Goal: Task Accomplishment & Management: Use online tool/utility

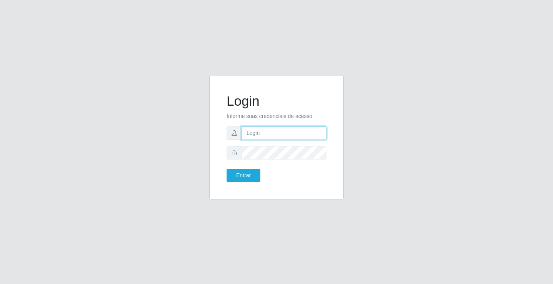
click at [261, 134] on input "text" at bounding box center [284, 132] width 85 height 13
type input "[PERSON_NAME]"
click at [227, 169] on button "Entrar" at bounding box center [244, 175] width 34 height 13
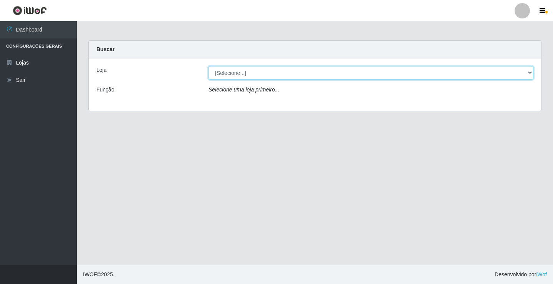
click at [295, 72] on select "[Selecione...] Ideal - Conceição" at bounding box center [371, 72] width 325 height 13
select select "231"
click at [209, 66] on select "[Selecione...] Ideal - Conceição" at bounding box center [371, 72] width 325 height 13
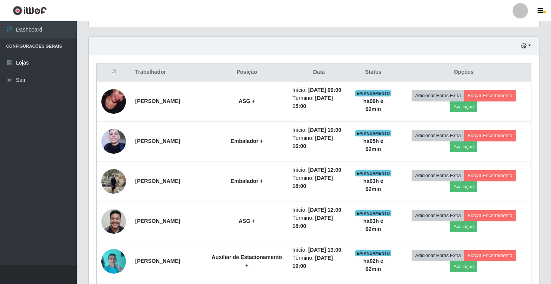
scroll to position [269, 0]
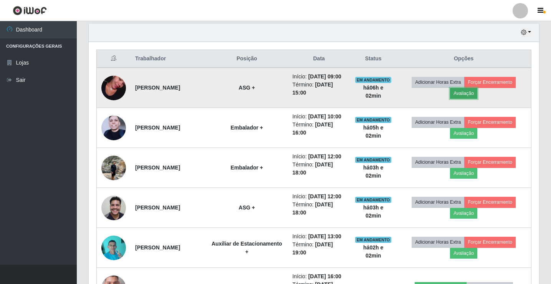
click at [471, 95] on button "Avaliação" at bounding box center [463, 93] width 27 height 11
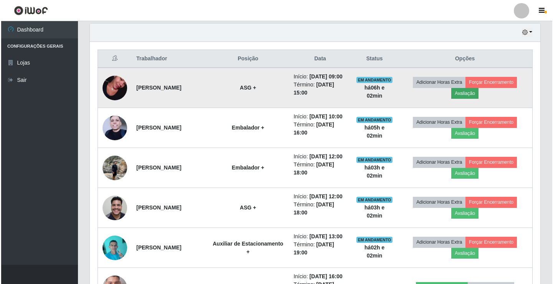
scroll to position [159, 447]
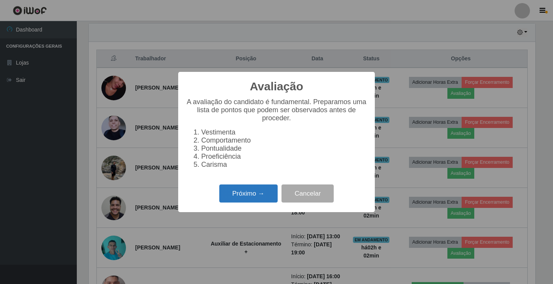
click at [269, 199] on button "Próximo →" at bounding box center [248, 193] width 58 height 18
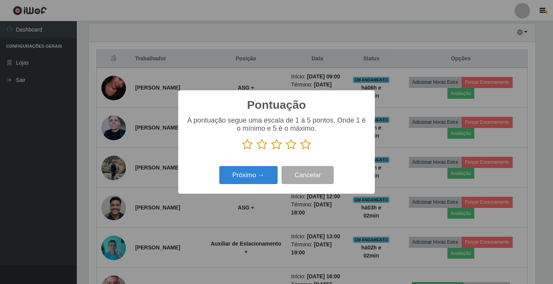
click at [275, 142] on icon at bounding box center [276, 145] width 11 height 12
click at [271, 150] on input "radio" at bounding box center [271, 150] width 0 height 0
click at [254, 176] on button "Próximo →" at bounding box center [248, 175] width 58 height 18
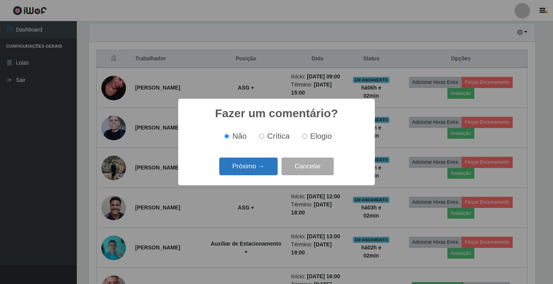
click at [275, 166] on button "Próximo →" at bounding box center [248, 167] width 58 height 18
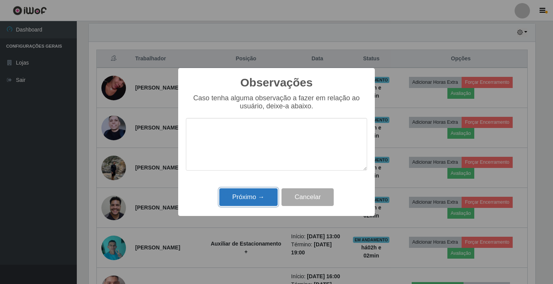
click at [273, 203] on button "Próximo →" at bounding box center [248, 197] width 58 height 18
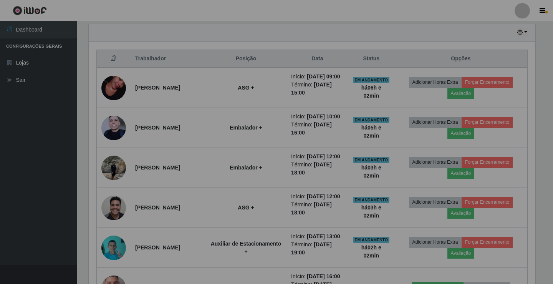
scroll to position [159, 451]
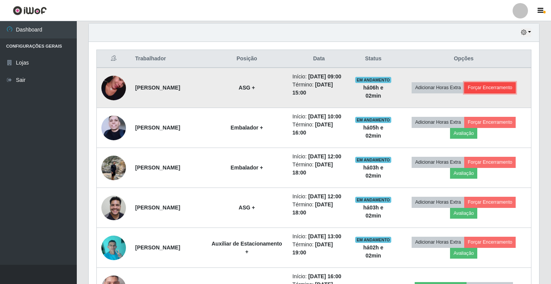
click at [485, 93] on button "Forçar Encerramento" at bounding box center [489, 87] width 51 height 11
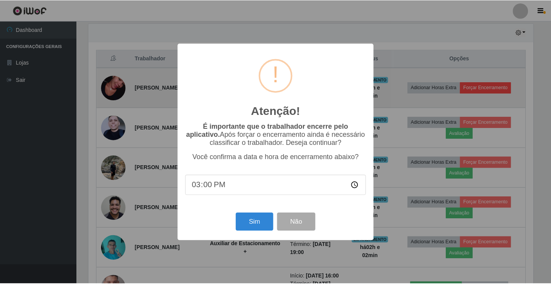
scroll to position [159, 447]
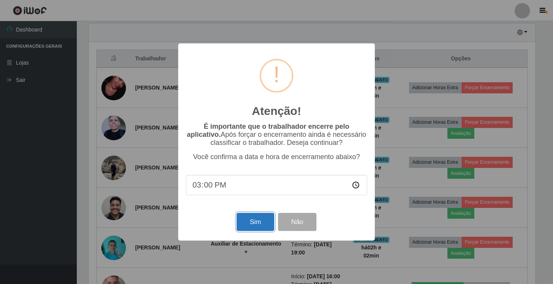
click at [259, 218] on button "Sim" at bounding box center [255, 222] width 37 height 18
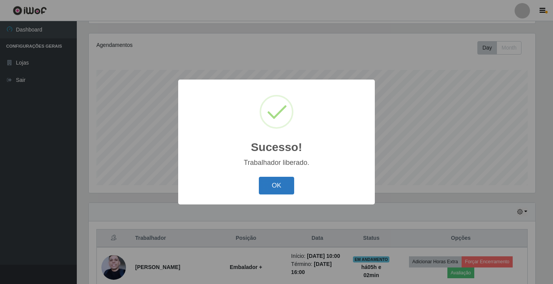
click at [273, 193] on button "OK" at bounding box center [277, 186] width 36 height 18
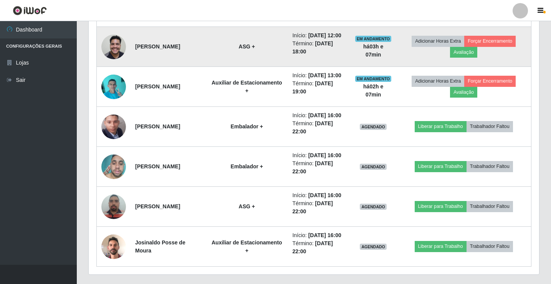
scroll to position [397, 0]
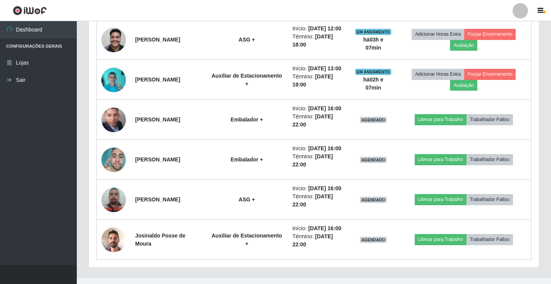
click at [527, 9] on div at bounding box center [520, 10] width 15 height 15
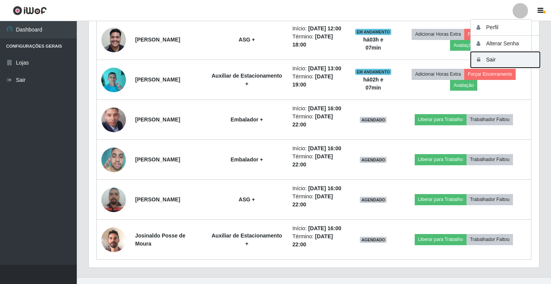
click at [527, 55] on button "Sair" at bounding box center [505, 60] width 69 height 16
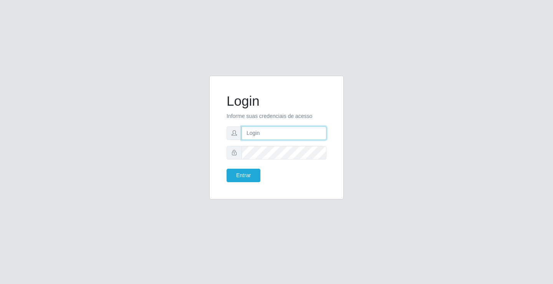
click at [282, 128] on input "text" at bounding box center [284, 132] width 85 height 13
type input "william@ideal"
click at [227, 169] on button "Entrar" at bounding box center [244, 175] width 34 height 13
click at [250, 178] on button "Entrar" at bounding box center [244, 175] width 34 height 13
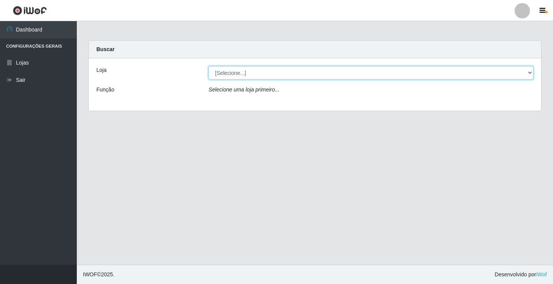
click at [277, 70] on select "[Selecione...] Ideal - Conceição" at bounding box center [371, 72] width 325 height 13
select select "231"
click at [209, 66] on select "[Selecione...] Ideal - Conceição" at bounding box center [371, 72] width 325 height 13
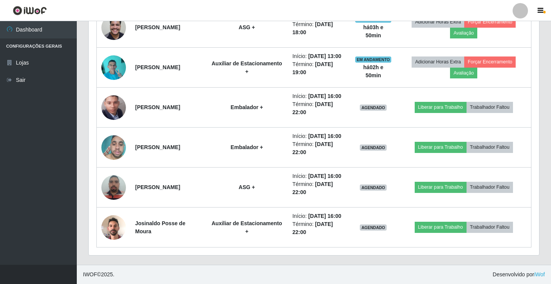
scroll to position [461, 0]
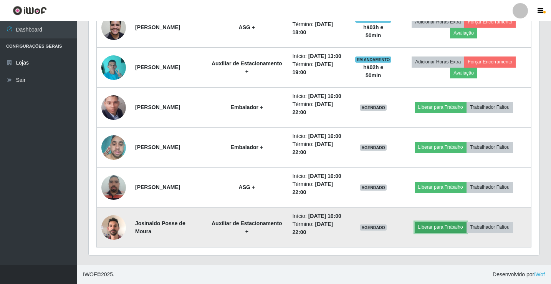
click at [429, 232] on button "Liberar para Trabalho" at bounding box center [441, 227] width 52 height 11
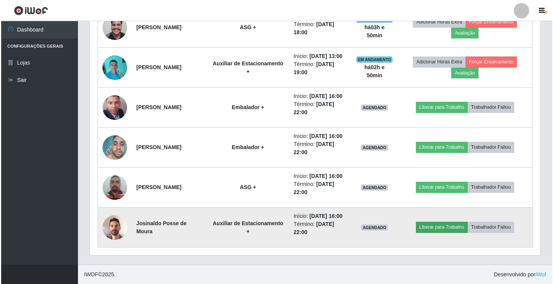
scroll to position [159, 447]
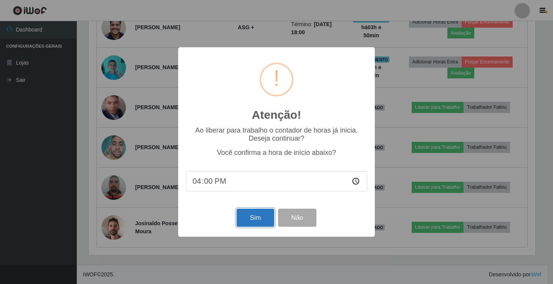
click at [262, 216] on button "Sim" at bounding box center [255, 218] width 37 height 18
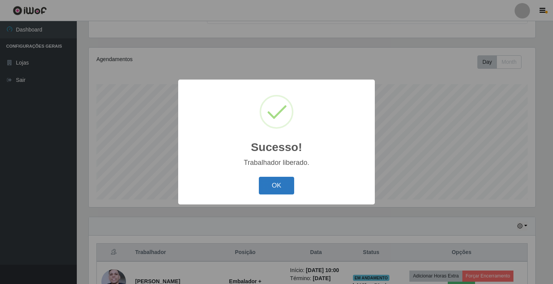
click at [281, 185] on button "OK" at bounding box center [277, 186] width 36 height 18
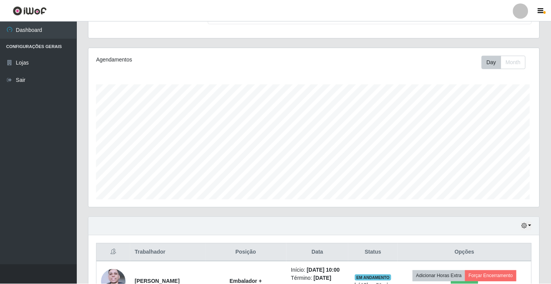
scroll to position [159, 451]
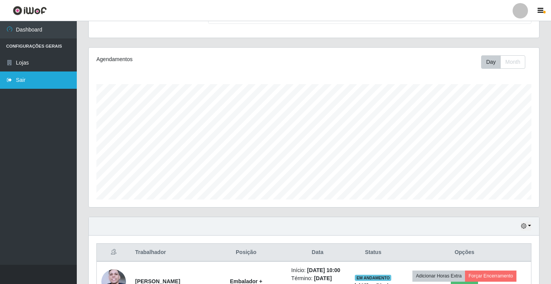
click at [15, 78] on link "Sair" at bounding box center [38, 79] width 77 height 17
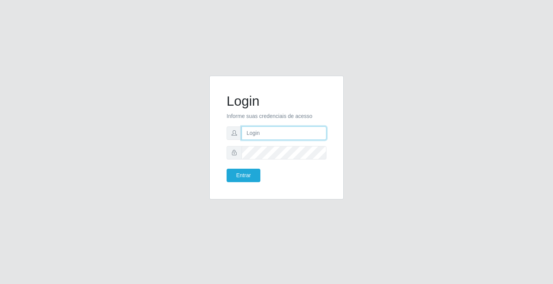
click at [255, 134] on input "text" at bounding box center [284, 132] width 85 height 13
type input "william@ideal"
click at [239, 176] on button "Entrar" at bounding box center [244, 175] width 34 height 13
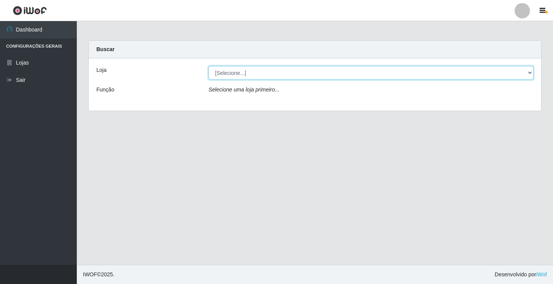
click at [280, 75] on select "[Selecione...] Ideal - Conceição" at bounding box center [371, 72] width 325 height 13
select select "231"
click at [209, 66] on select "[Selecione...] Ideal - Conceição" at bounding box center [371, 72] width 325 height 13
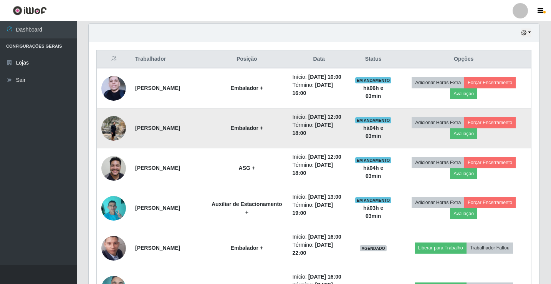
scroll to position [269, 0]
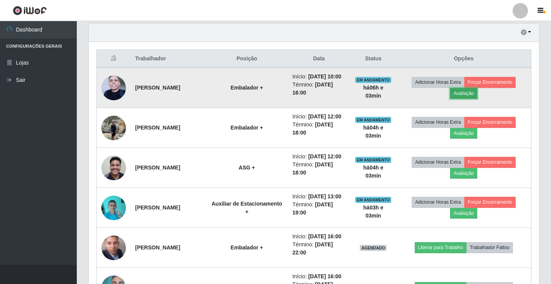
click at [469, 95] on button "Avaliação" at bounding box center [463, 93] width 27 height 11
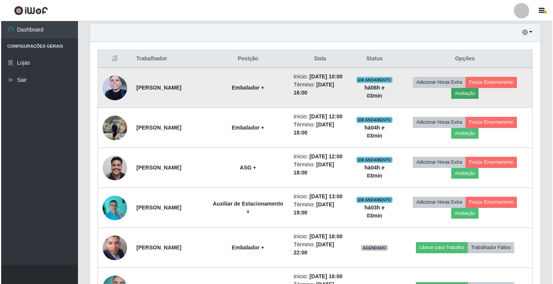
scroll to position [159, 447]
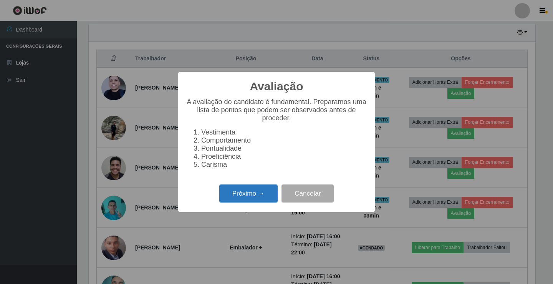
click at [265, 195] on button "Próximo →" at bounding box center [248, 193] width 58 height 18
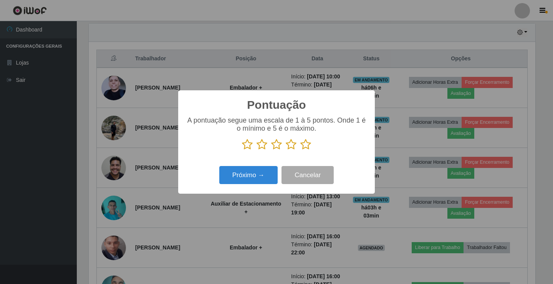
click at [308, 146] on icon at bounding box center [305, 145] width 11 height 12
click at [300, 150] on input "radio" at bounding box center [300, 150] width 0 height 0
click at [267, 169] on button "Próximo →" at bounding box center [248, 175] width 58 height 18
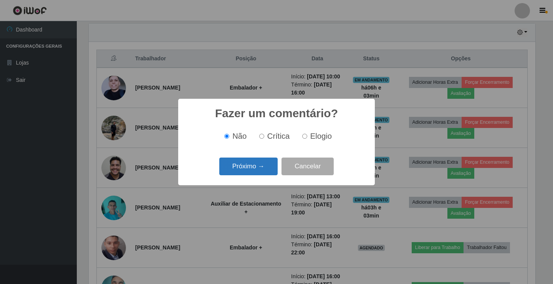
click at [267, 167] on button "Próximo →" at bounding box center [248, 167] width 58 height 18
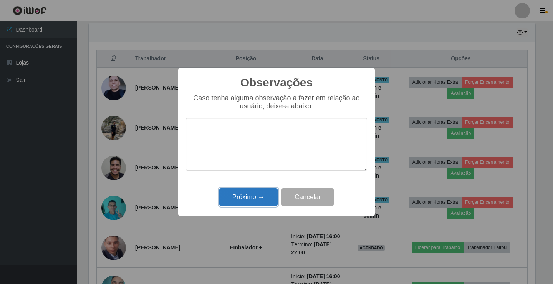
click at [260, 194] on button "Próximo →" at bounding box center [248, 197] width 58 height 18
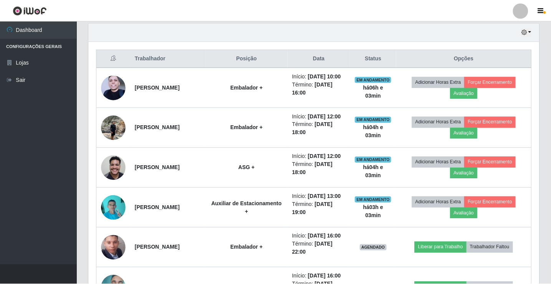
scroll to position [159, 451]
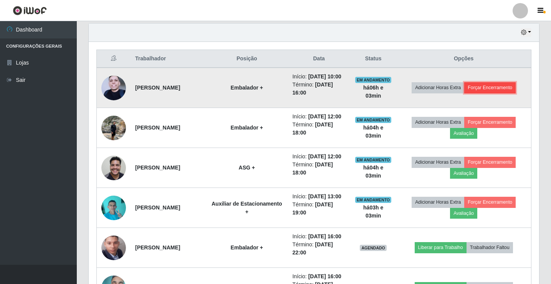
click at [506, 90] on button "Forçar Encerramento" at bounding box center [489, 87] width 51 height 11
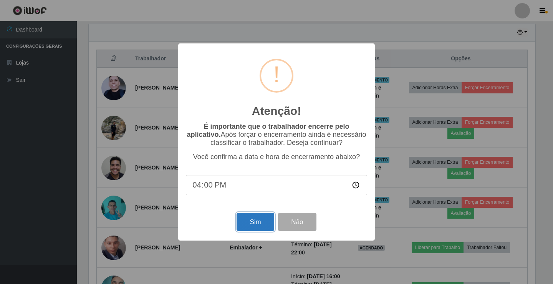
click at [250, 219] on button "Sim" at bounding box center [255, 222] width 37 height 18
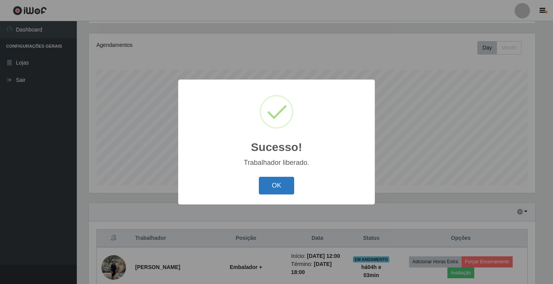
click at [277, 187] on button "OK" at bounding box center [277, 186] width 36 height 18
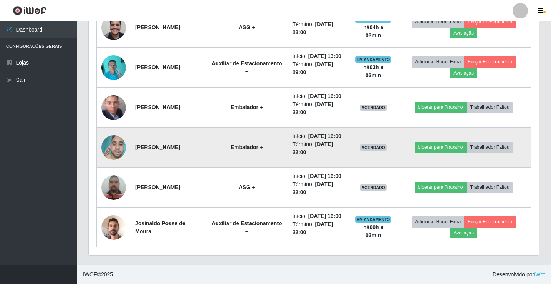
scroll to position [397, 0]
click at [428, 153] on button "Liberar para Trabalho" at bounding box center [441, 147] width 52 height 11
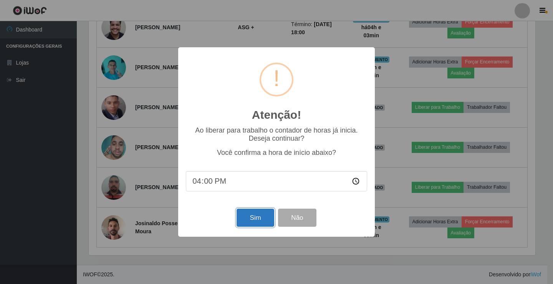
click at [245, 222] on button "Sim" at bounding box center [255, 218] width 37 height 18
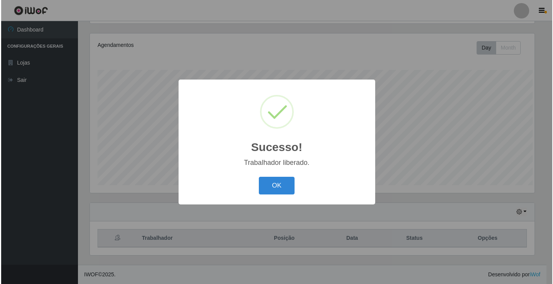
scroll to position [0, 0]
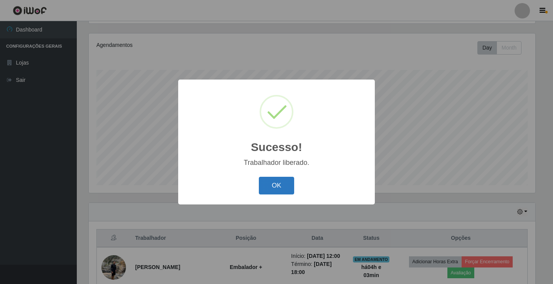
click at [280, 190] on button "OK" at bounding box center [277, 186] width 36 height 18
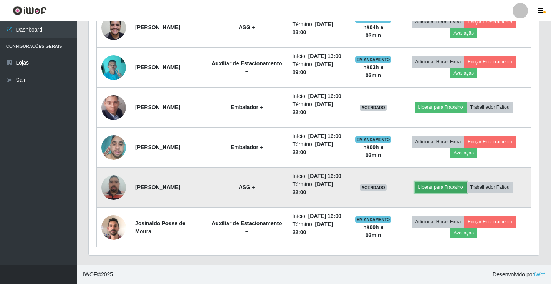
click at [433, 182] on button "Liberar para Trabalho" at bounding box center [441, 187] width 52 height 11
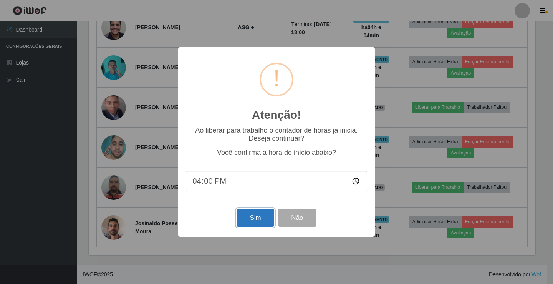
click at [263, 215] on button "Sim" at bounding box center [255, 218] width 37 height 18
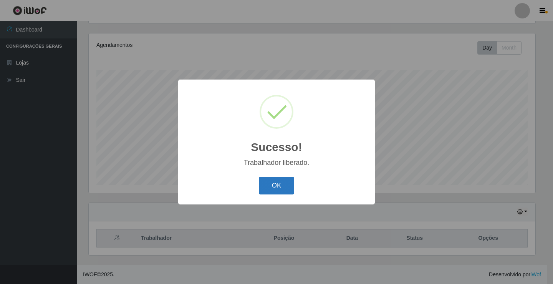
click at [284, 186] on button "OK" at bounding box center [277, 186] width 36 height 18
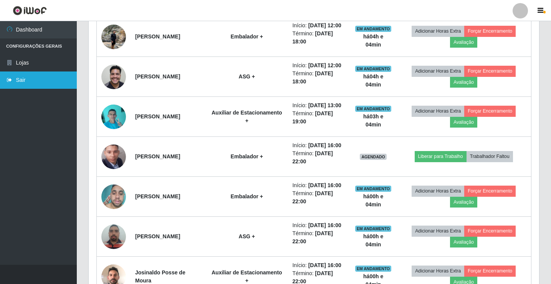
click at [48, 88] on link "Sair" at bounding box center [38, 79] width 77 height 17
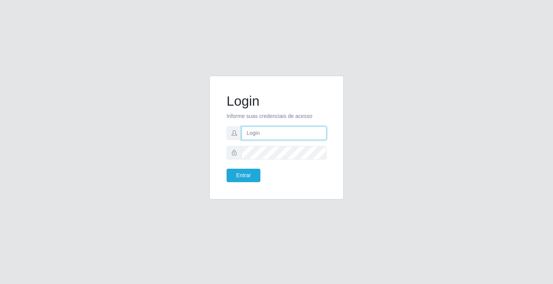
drag, startPoint x: 296, startPoint y: 132, endPoint x: 288, endPoint y: 139, distance: 11.4
click at [294, 132] on input "text" at bounding box center [284, 132] width 85 height 13
type input "william@ideal"
click at [227, 169] on button "Entrar" at bounding box center [244, 175] width 34 height 13
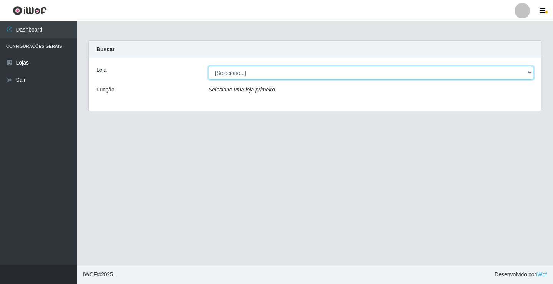
click at [238, 73] on select "[Selecione...] Ideal - Conceição" at bounding box center [371, 72] width 325 height 13
select select "231"
click at [209, 66] on select "[Selecione...] Ideal - Conceição" at bounding box center [371, 72] width 325 height 13
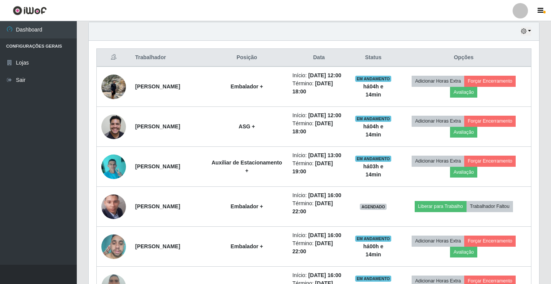
scroll to position [346, 0]
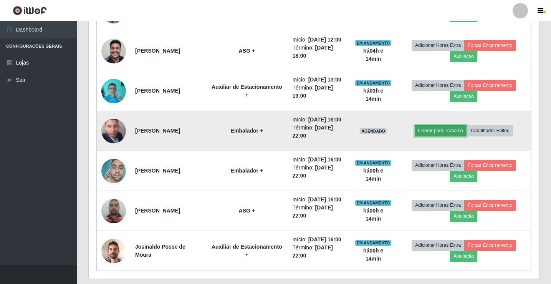
click at [448, 136] on button "Liberar para Trabalho" at bounding box center [441, 130] width 52 height 11
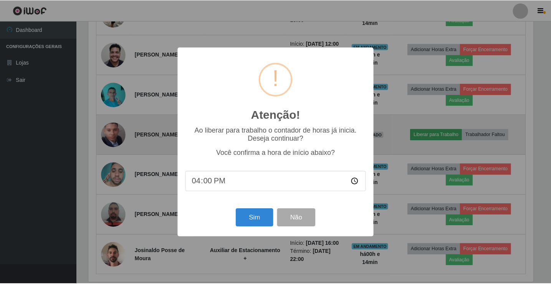
scroll to position [159, 447]
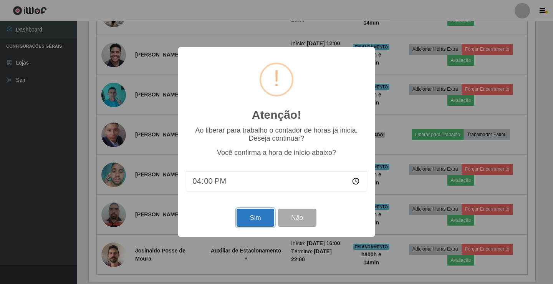
click at [259, 221] on button "Sim" at bounding box center [255, 218] width 37 height 18
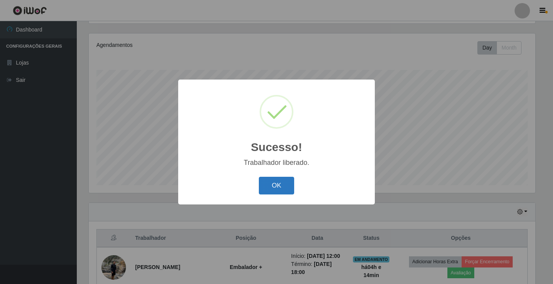
click at [274, 189] on button "OK" at bounding box center [277, 186] width 36 height 18
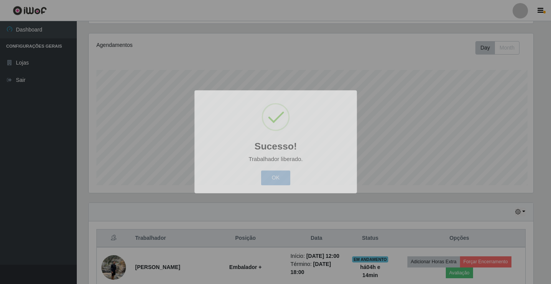
scroll to position [159, 451]
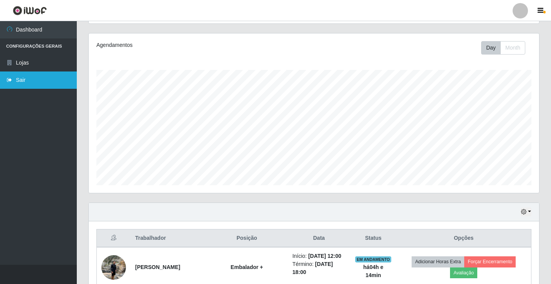
click at [23, 76] on link "Sair" at bounding box center [38, 79] width 77 height 17
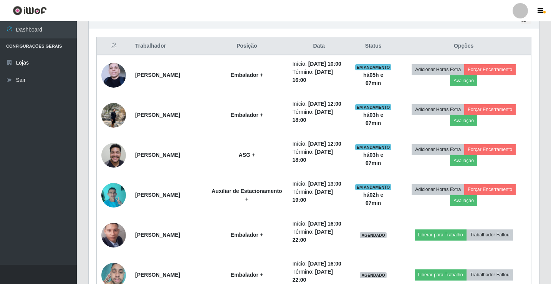
scroll to position [159, 451]
